Goal: Task Accomplishment & Management: Manage account settings

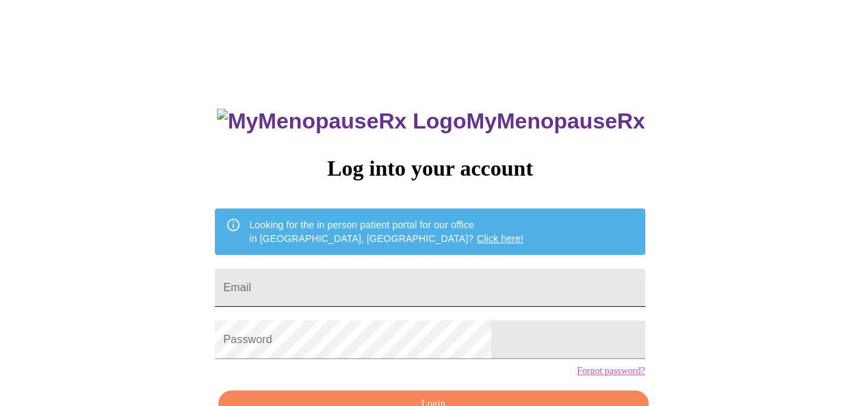
click at [324, 286] on input "Email" at bounding box center [430, 288] width 430 height 38
type input "[EMAIL_ADDRESS][DOMAIN_NAME]"
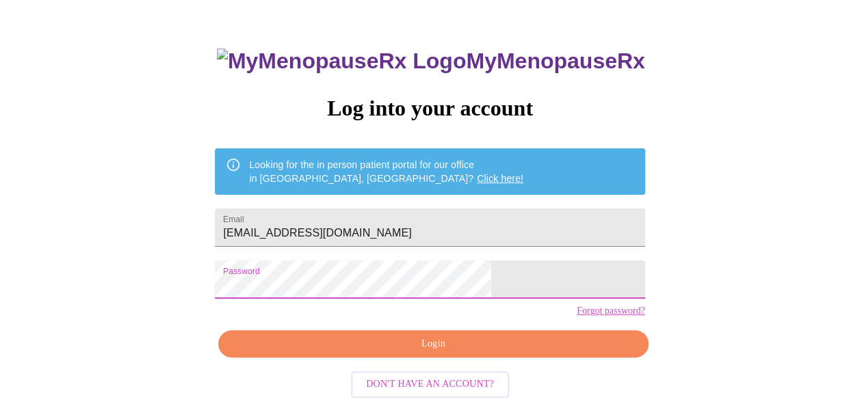
scroll to position [77, 0]
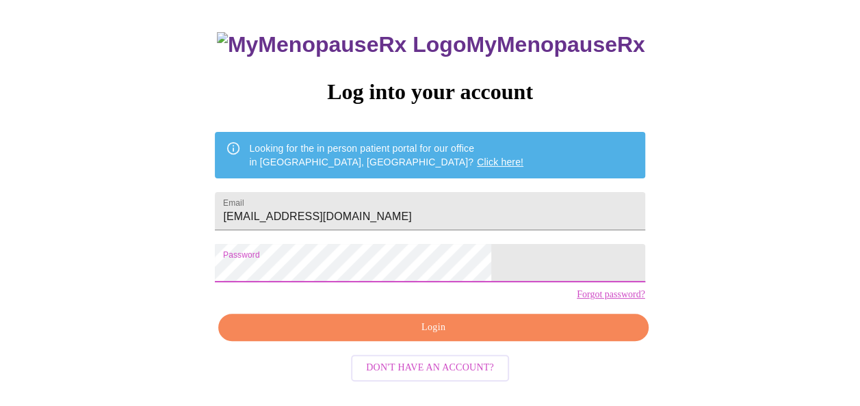
click at [393, 337] on span "Login" at bounding box center [433, 327] width 398 height 17
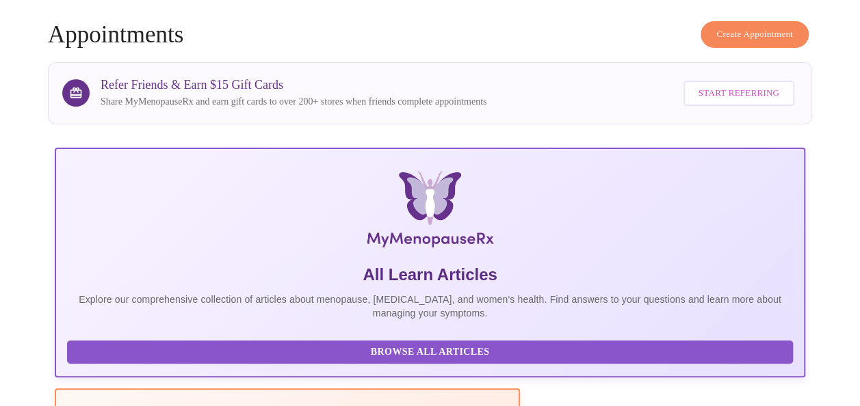
scroll to position [77, 0]
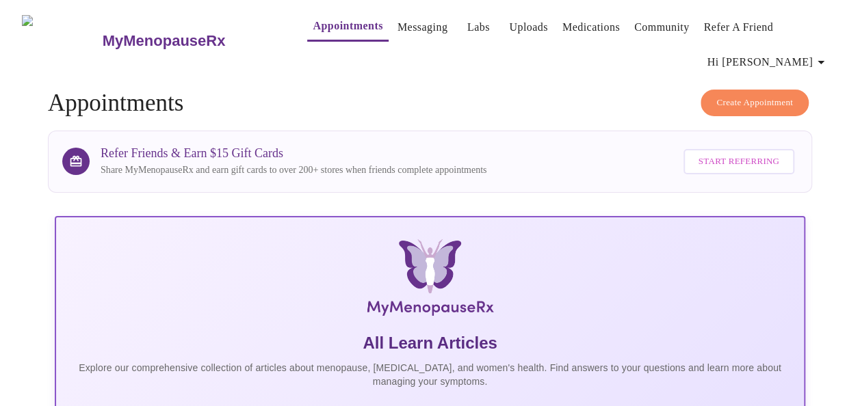
click at [818, 54] on icon "button" at bounding box center [821, 62] width 16 height 16
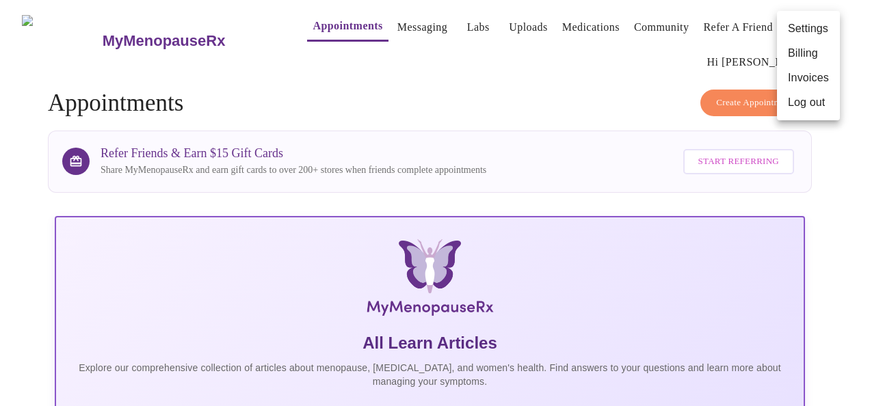
click at [814, 74] on li "Invoices" at bounding box center [808, 78] width 63 height 25
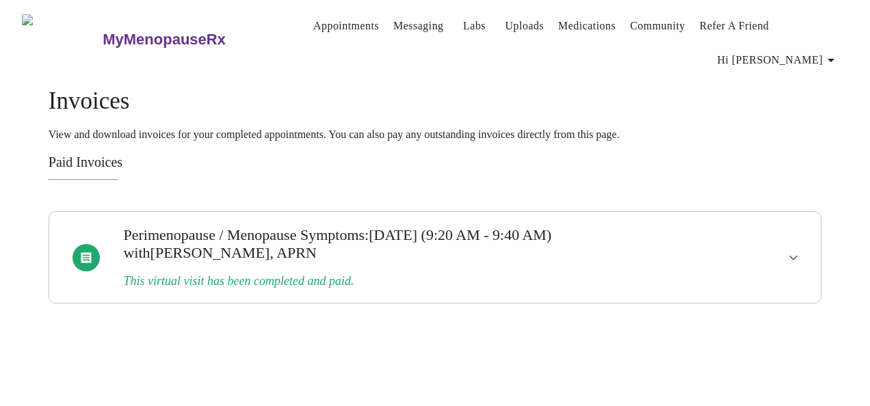
click at [317, 32] on link "Appointments" at bounding box center [346, 25] width 66 height 19
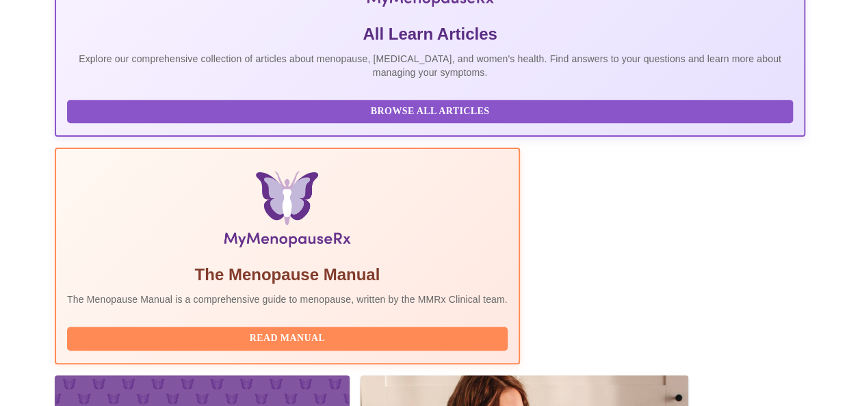
scroll to position [319, 0]
